Goal: Understand site structure: Understand site structure

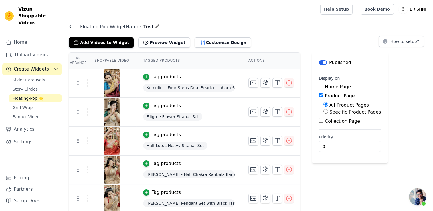
scroll to position [344, 0]
click at [17, 37] on link "Home" at bounding box center [31, 42] width 59 height 11
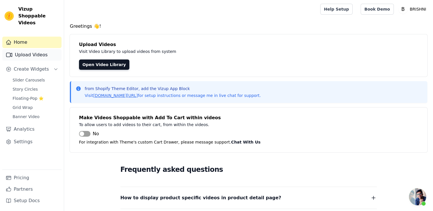
click at [19, 49] on link "Upload Videos" at bounding box center [31, 54] width 59 height 11
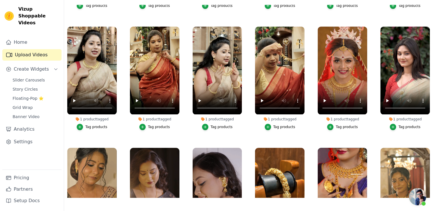
scroll to position [17, 0]
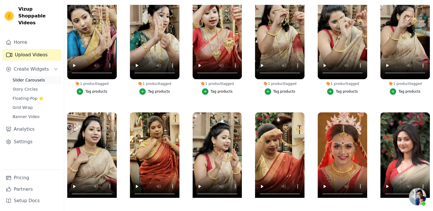
click at [46, 76] on link "Slider Carousels" at bounding box center [35, 80] width 52 height 8
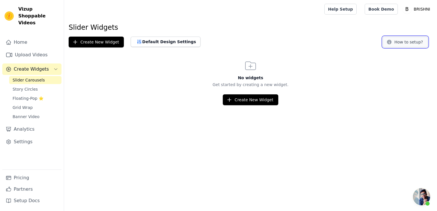
click at [400, 43] on button "How to setup?" at bounding box center [405, 42] width 45 height 11
click at [28, 37] on link "Home" at bounding box center [31, 42] width 59 height 11
